Goal: Task Accomplishment & Management: Manage account settings

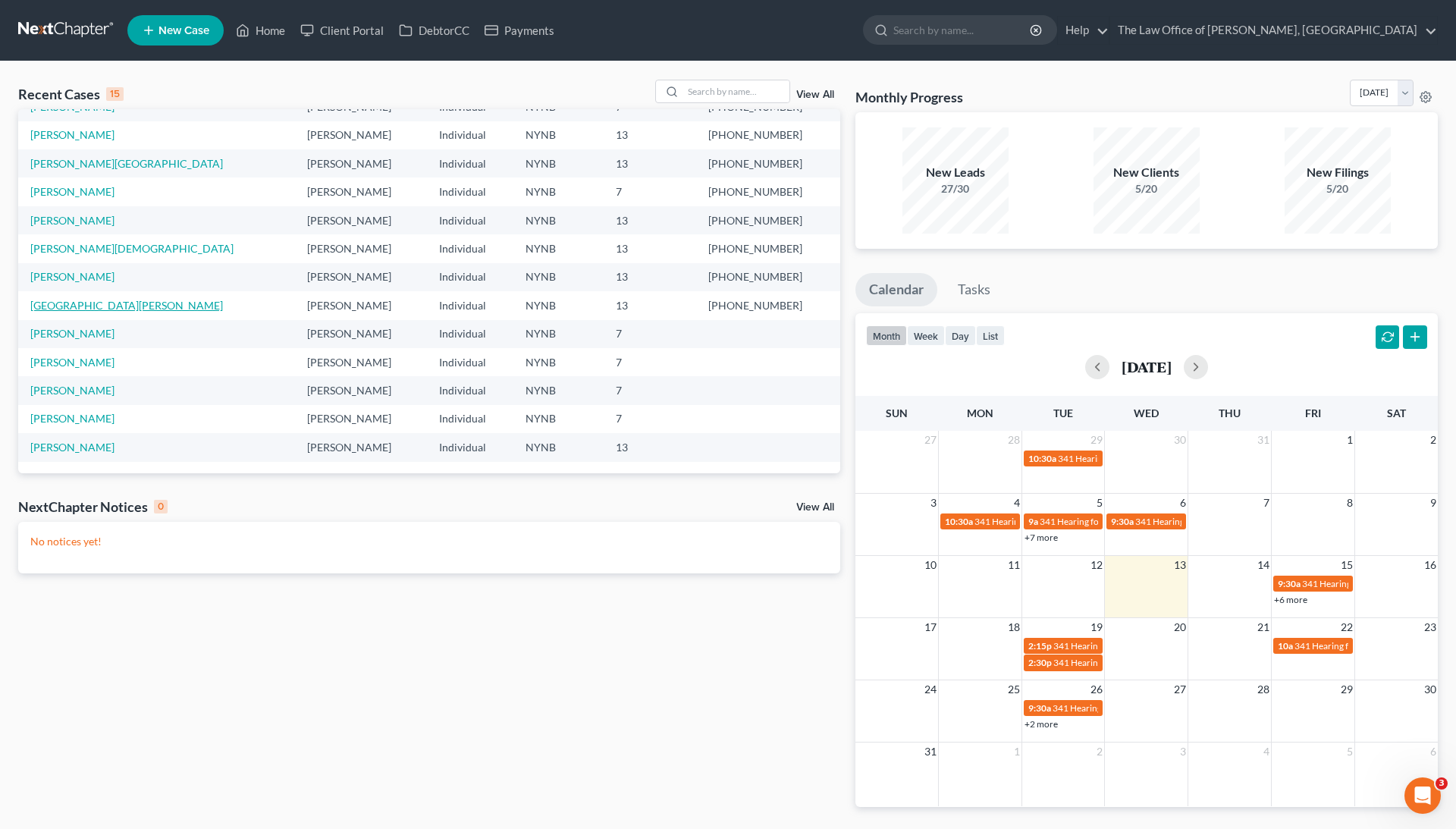
scroll to position [104, 0]
click at [65, 446] on link "[PERSON_NAME]" at bounding box center [72, 447] width 84 height 13
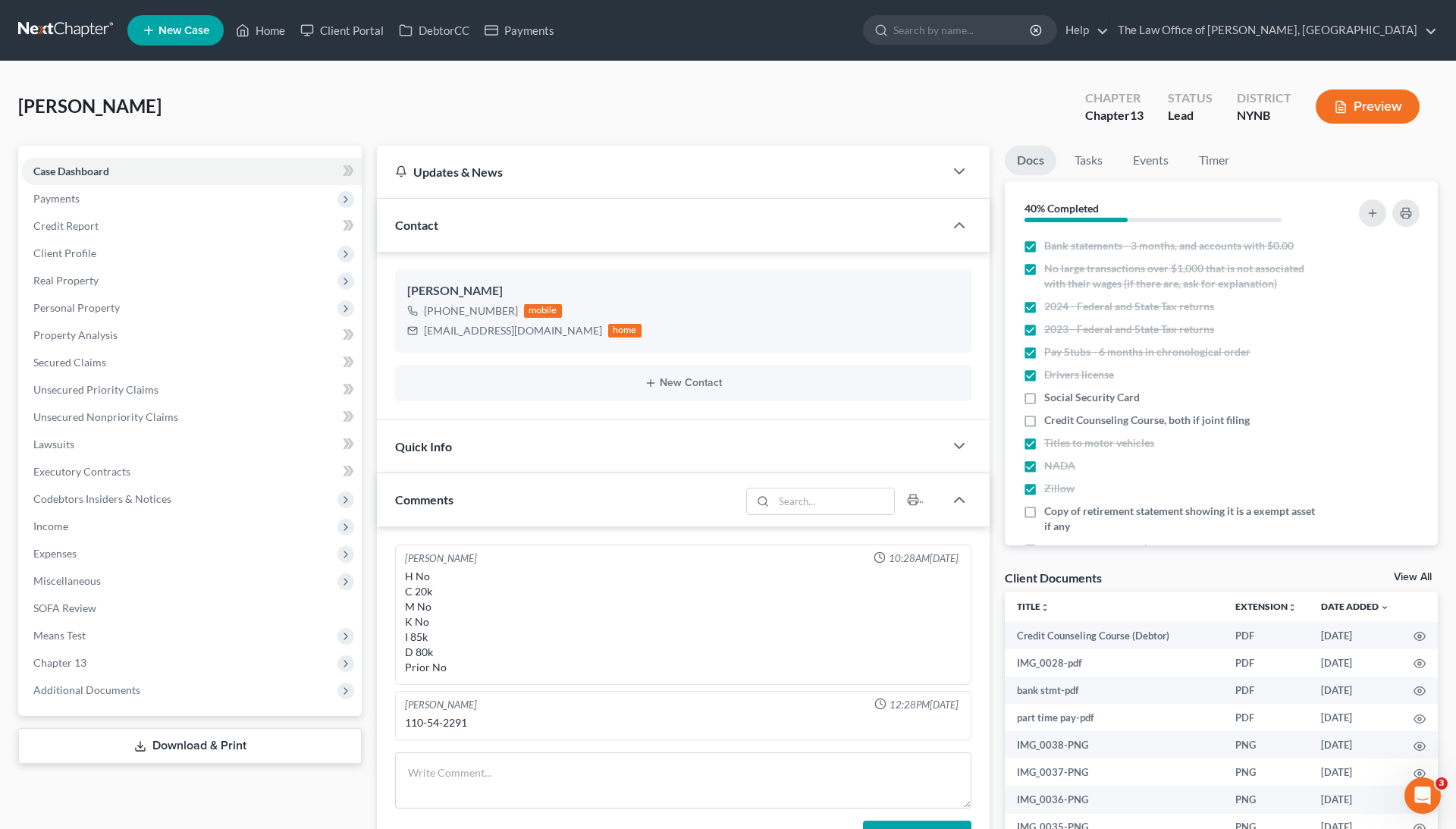
click at [1395, 577] on link "View All" at bounding box center [1412, 576] width 38 height 10
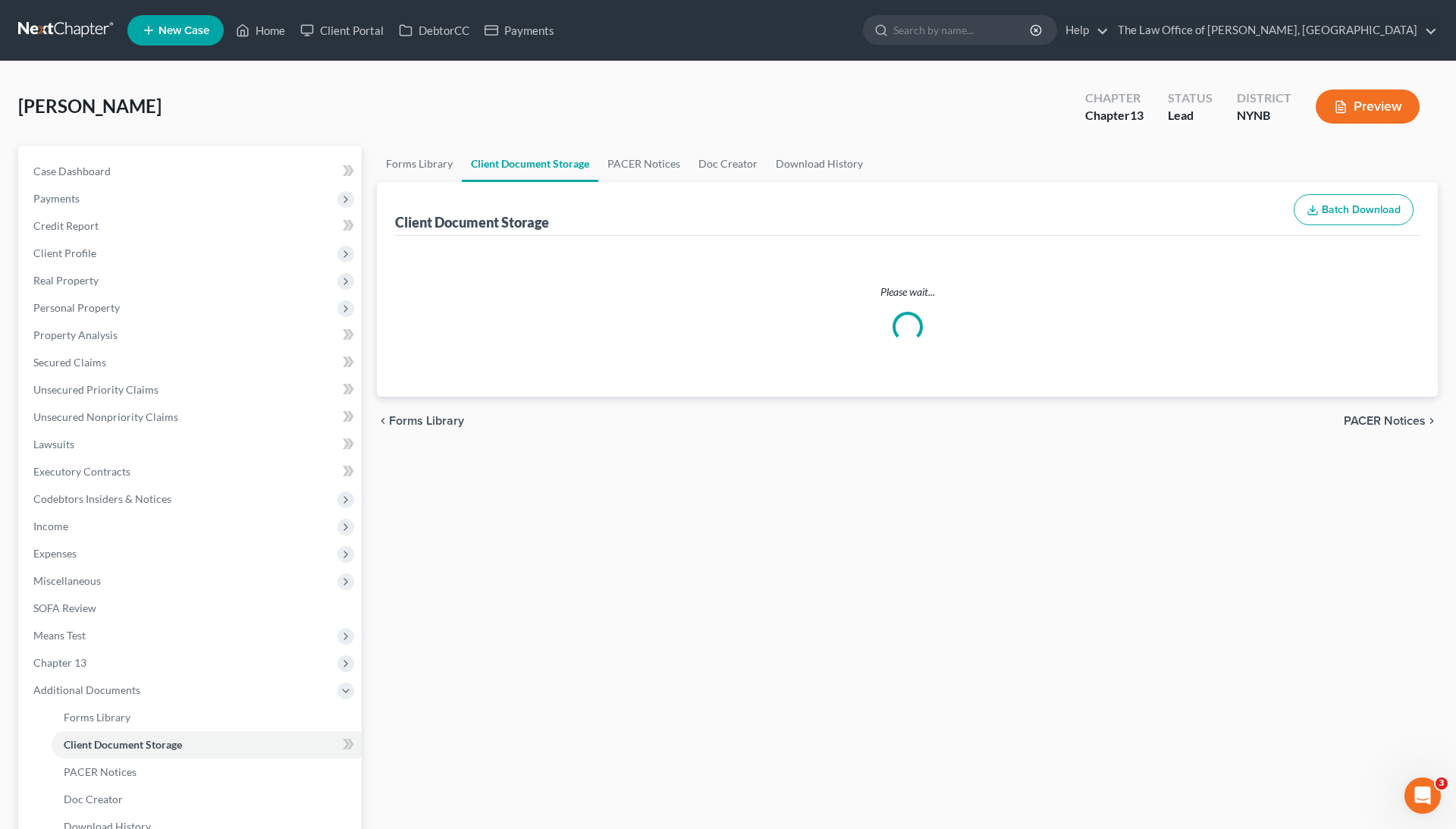
select select "1"
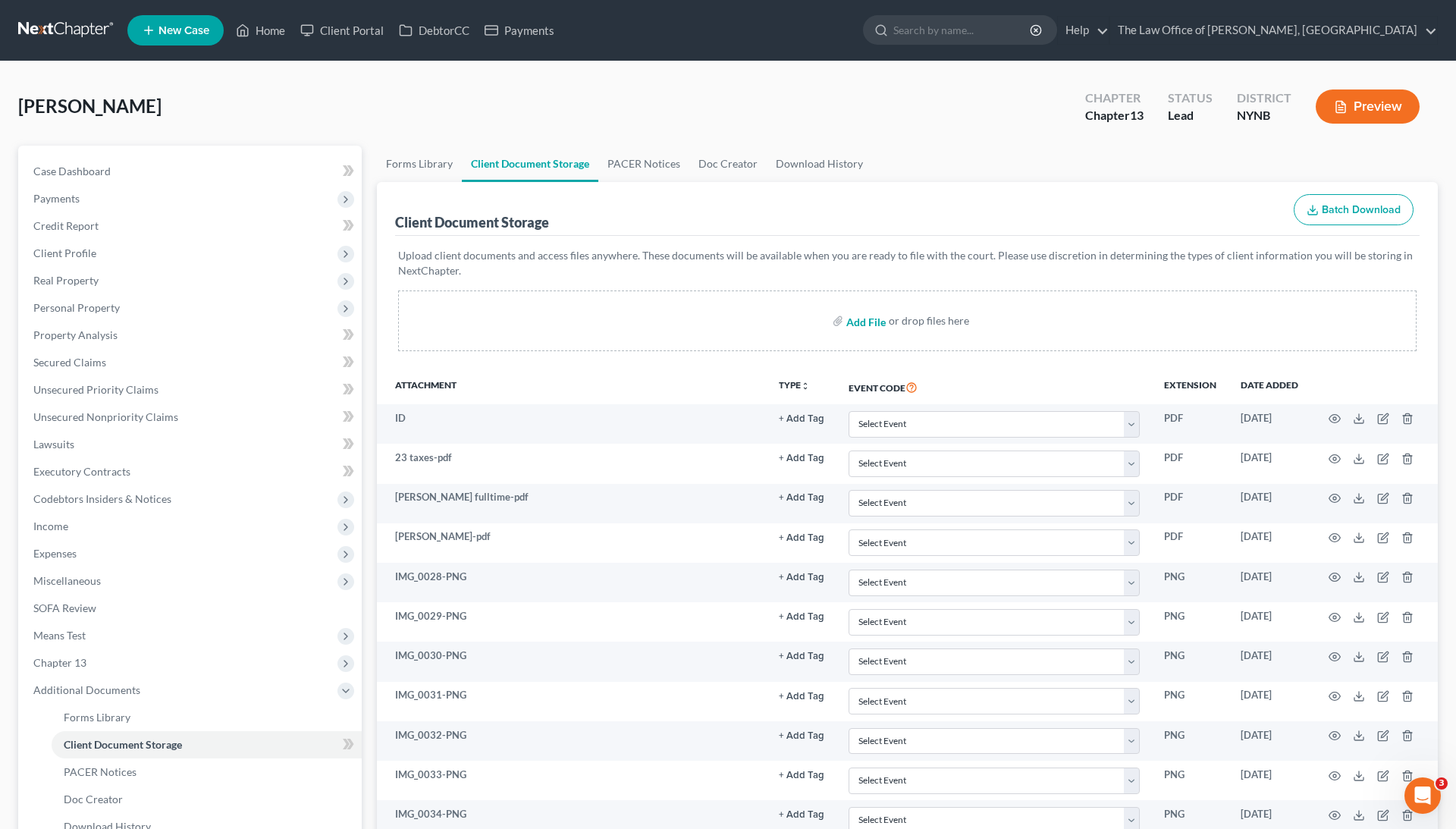
click at [864, 325] on input "file" at bounding box center [864, 320] width 36 height 28
type input "C:\fakepath\[PERSON_NAME] cc.pdf"
select select "1"
click at [870, 319] on input "file" at bounding box center [864, 320] width 36 height 28
type input "C:\fakepath\ssc [PERSON_NAME].pdf"
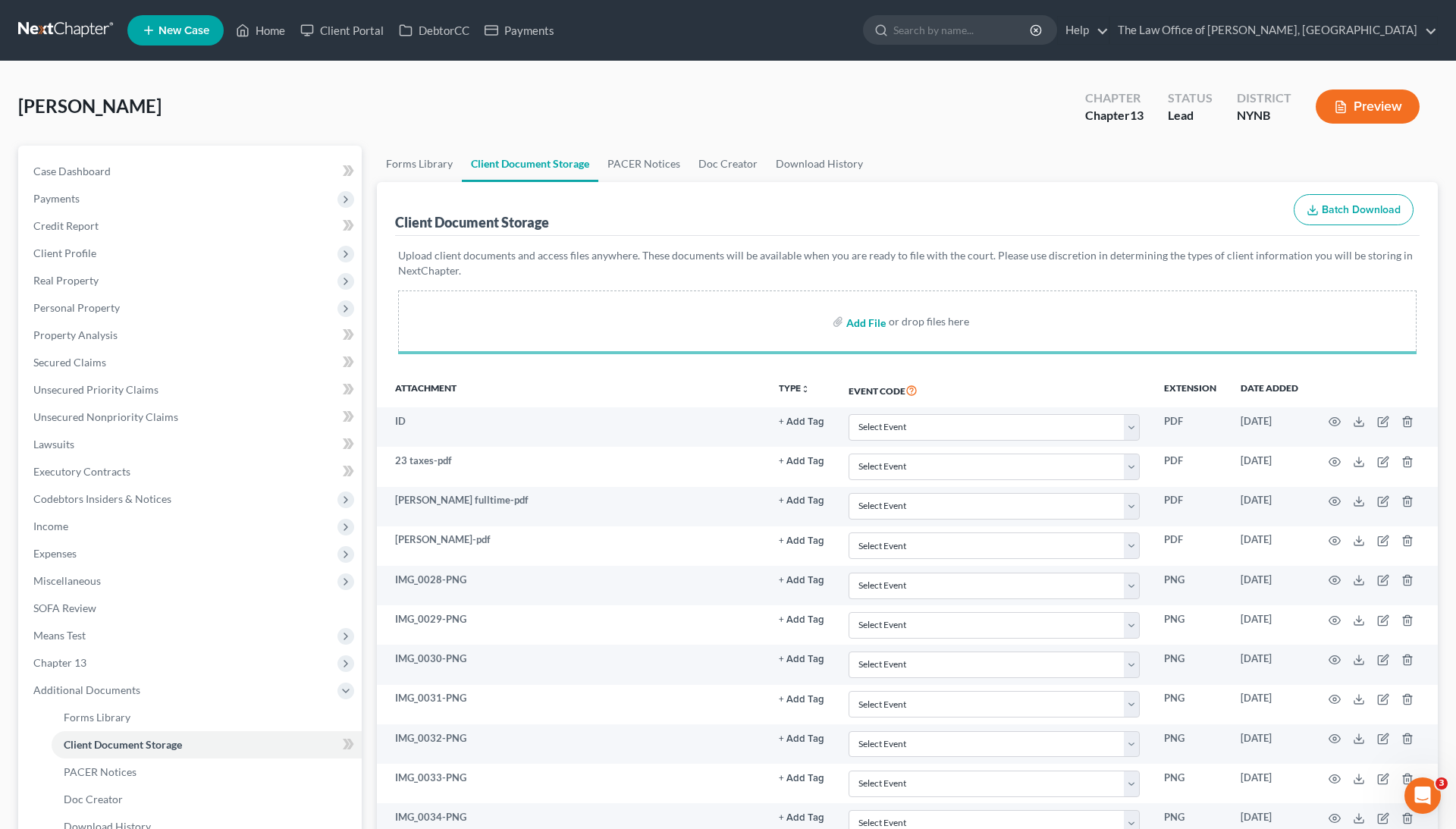
select select "1"
